Goal: Task Accomplishment & Management: Use online tool/utility

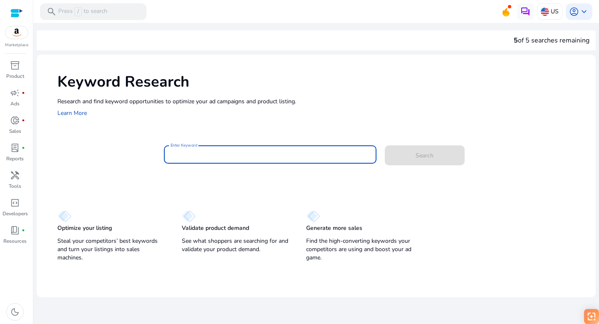
click at [186, 156] on input "Enter Keyword" at bounding box center [270, 154] width 199 height 9
click at [205, 121] on div "Keyword Research Research and find keyword opportunities to optimize your [PERS…" at bounding box center [316, 95] width 559 height 80
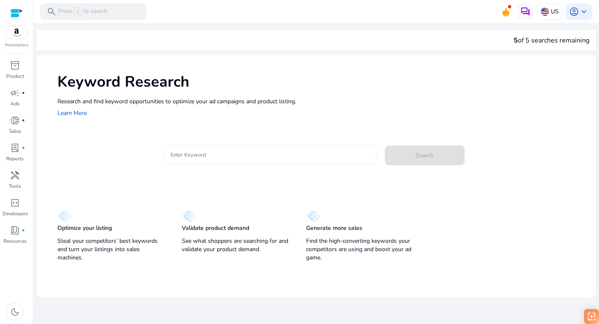
click at [205, 155] on input "Enter Keyword" at bounding box center [270, 154] width 199 height 9
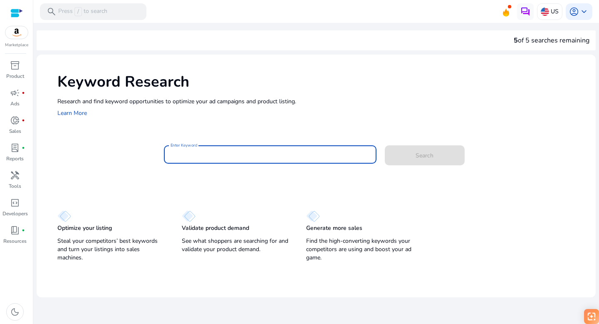
click at [160, 108] on div "Research and find keyword opportunities to optimize your [PERSON_NAME] and prod…" at bounding box center [322, 107] width 530 height 21
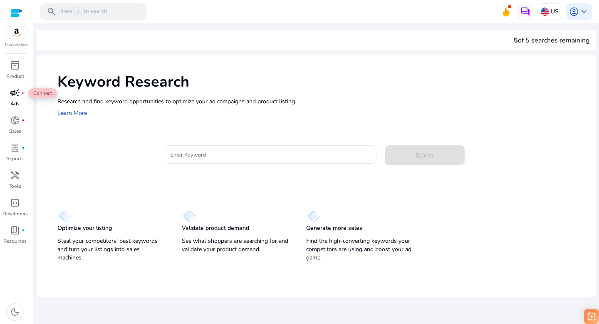
click at [17, 95] on span "campaign" at bounding box center [15, 93] width 10 height 10
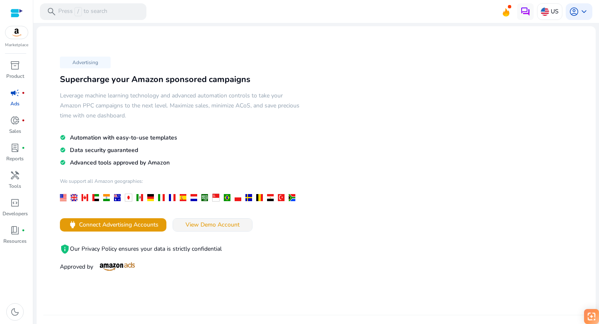
click at [198, 225] on span "View Demo Account" at bounding box center [213, 224] width 54 height 9
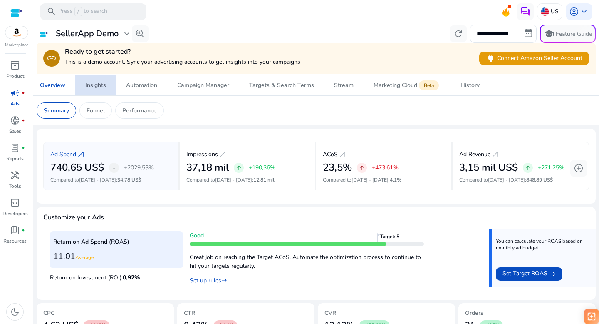
click at [94, 87] on div "Insights" at bounding box center [95, 85] width 21 height 6
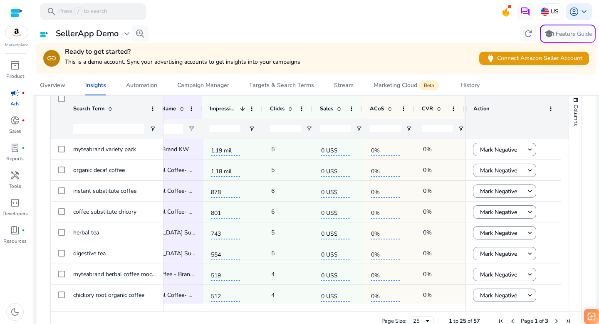
scroll to position [0, 183]
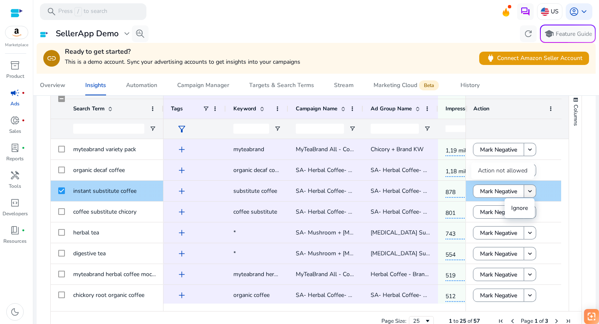
click at [528, 190] on mat-icon "keyboard_arrow_down" at bounding box center [529, 190] width 7 height 7
click at [487, 192] on span "Mark Negative" at bounding box center [498, 191] width 37 height 17
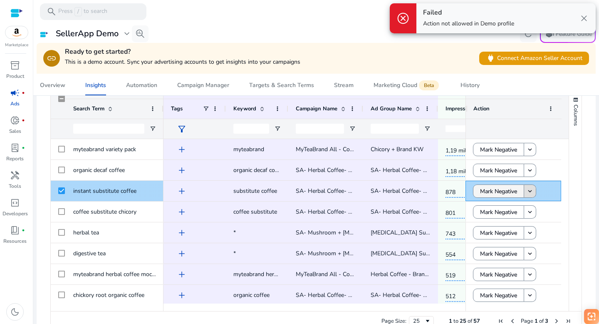
click at [493, 191] on span "Mark Negative" at bounding box center [498, 191] width 37 height 17
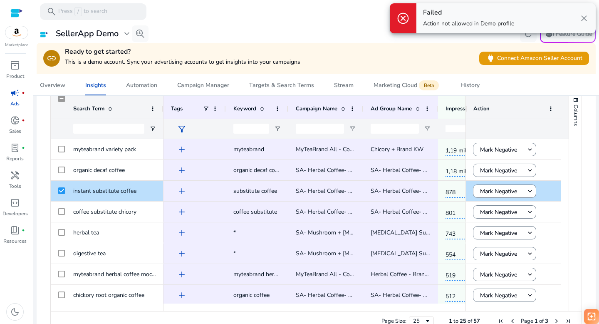
click at [583, 16] on span "close" at bounding box center [584, 18] width 10 height 10
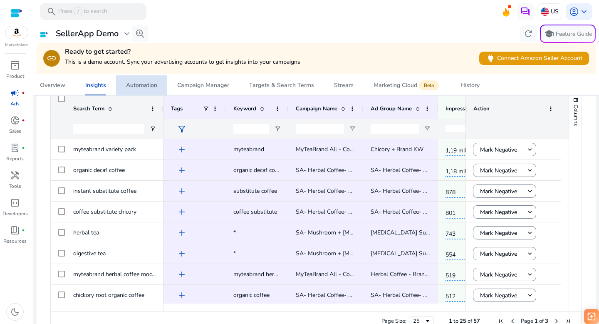
click at [130, 82] on div "Automation" at bounding box center [141, 85] width 31 height 6
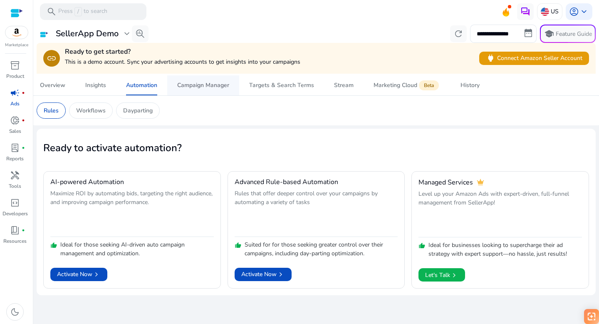
click at [190, 87] on div "Campaign Manager" at bounding box center [203, 85] width 52 height 6
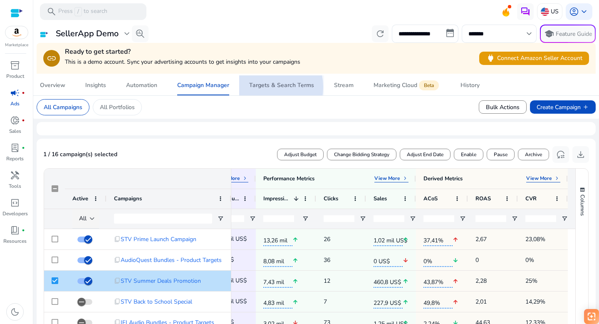
click at [265, 87] on div "Targets & Search Terms" at bounding box center [281, 85] width 65 height 6
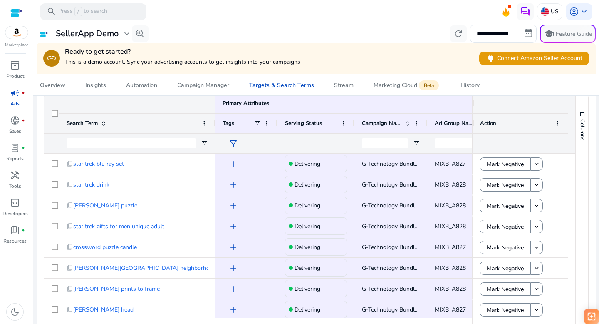
drag, startPoint x: 599, startPoint y: 50, endPoint x: 599, endPoint y: 70, distance: 20.0
click at [599, 69] on mat-sidenav-content "**********" at bounding box center [316, 162] width 566 height 324
